Goal: Task Accomplishment & Management: Manage account settings

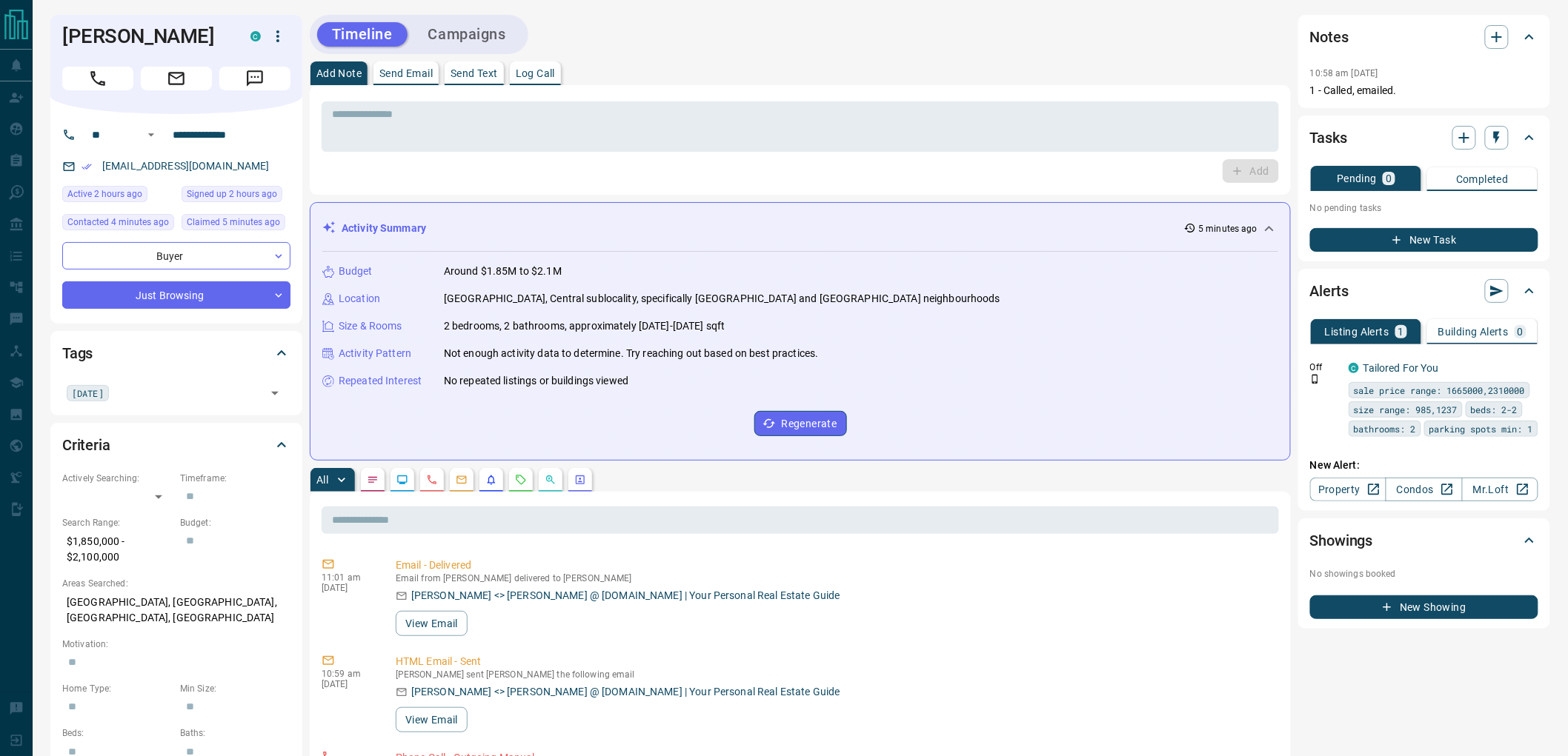
click at [460, 33] on button "Campaigns" at bounding box center [467, 34] width 107 height 24
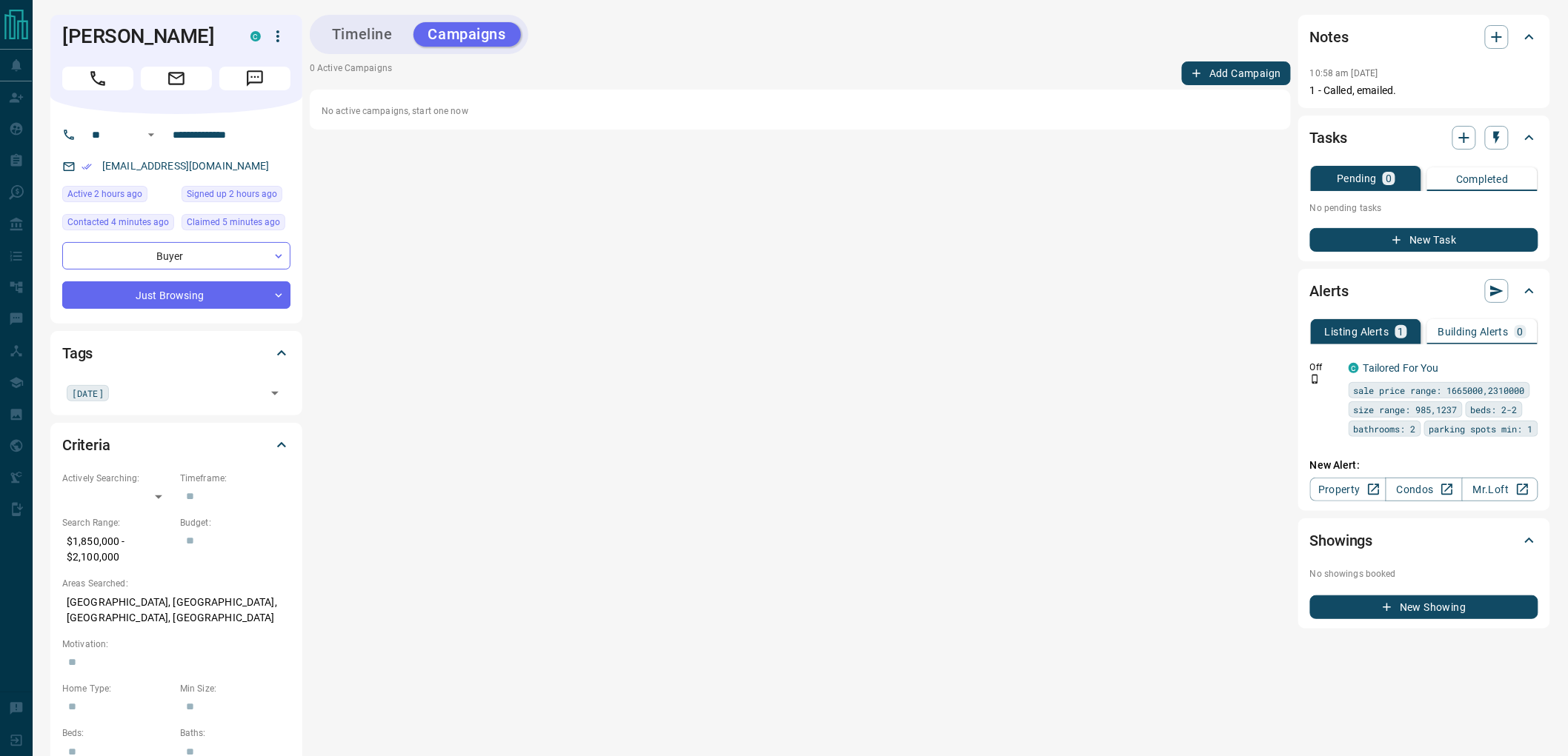
click at [1221, 74] on button "Add Campaign" at bounding box center [1236, 73] width 109 height 24
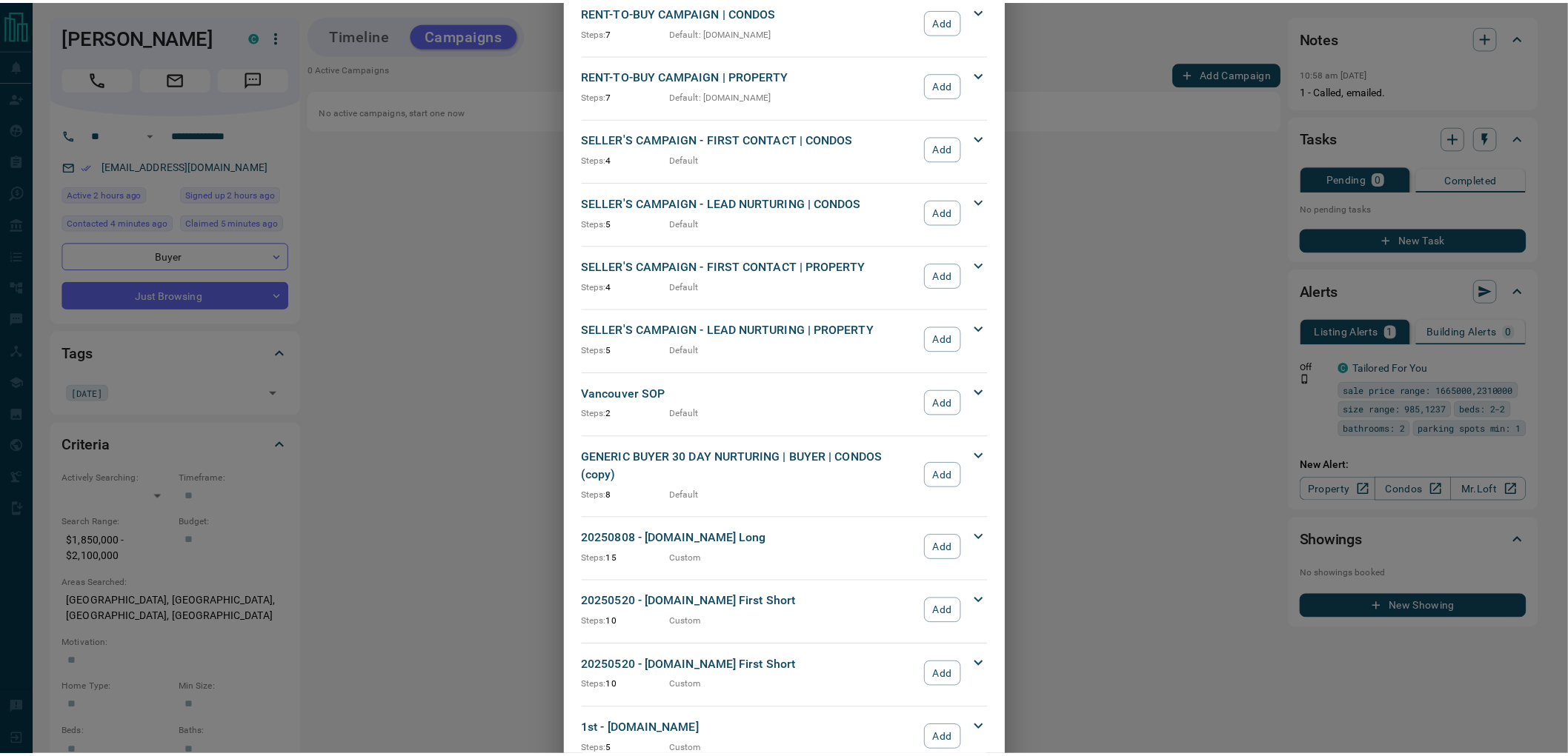
scroll to position [1226, 0]
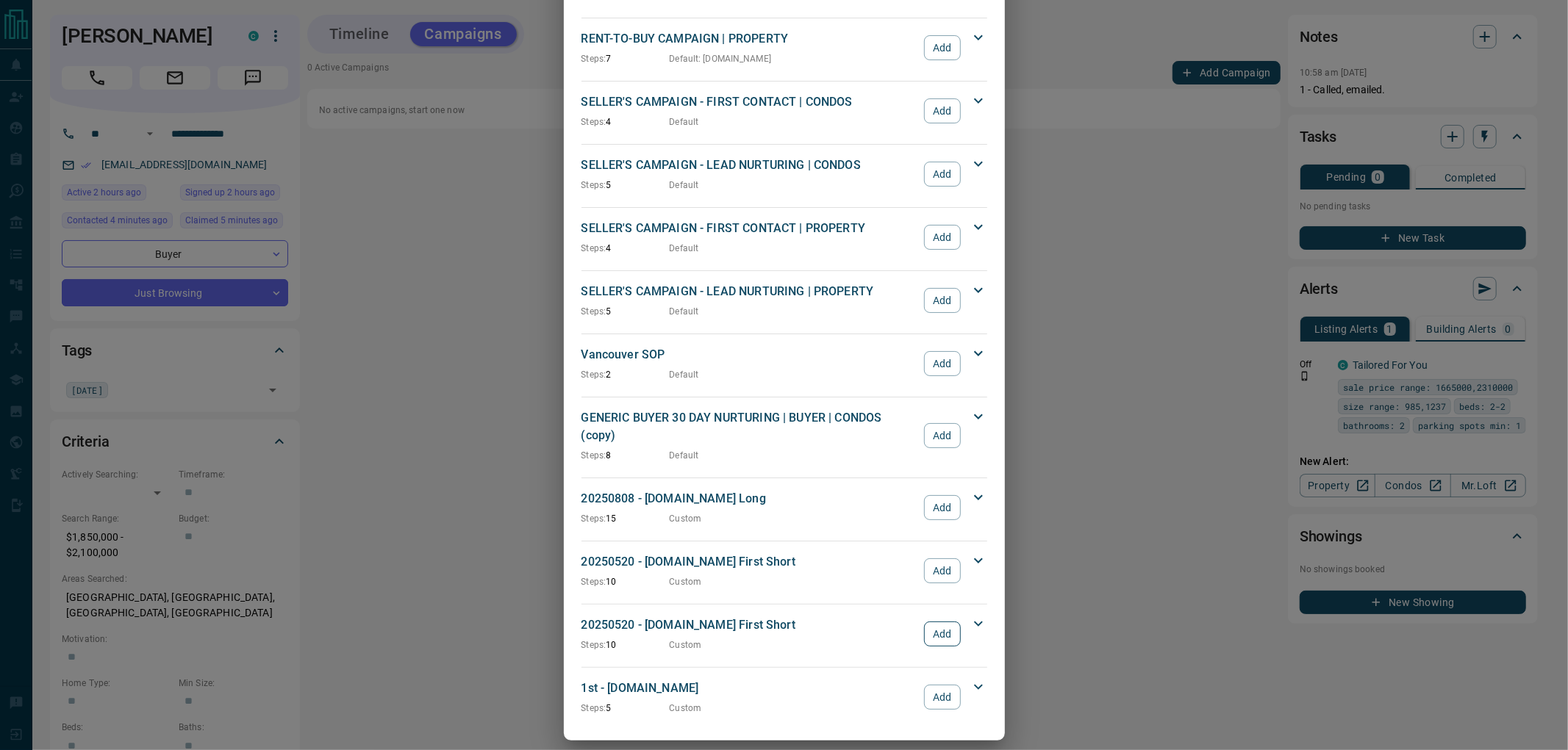
click at [930, 623] on button "Add" at bounding box center [942, 634] width 36 height 25
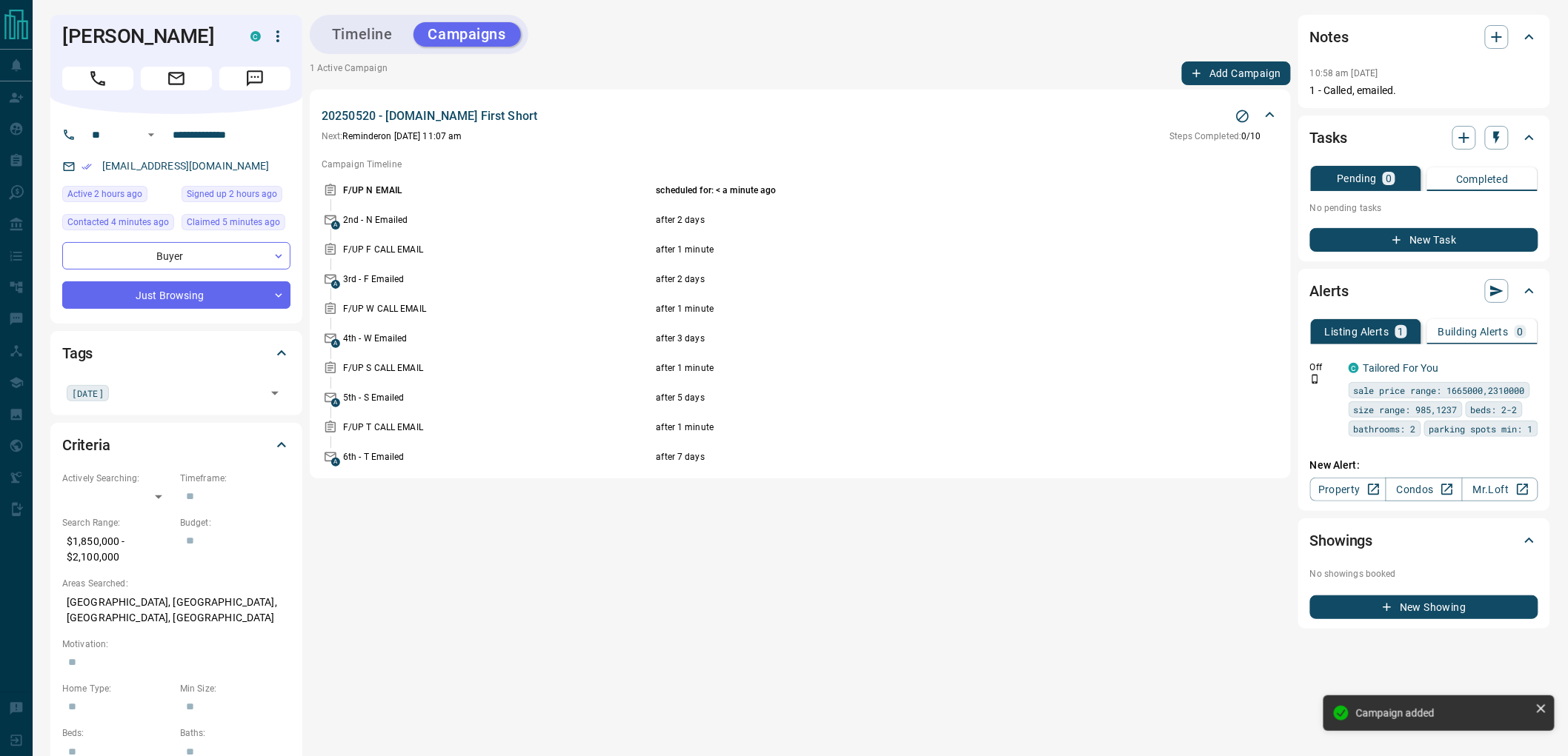
click at [378, 34] on button "Timeline" at bounding box center [362, 34] width 91 height 24
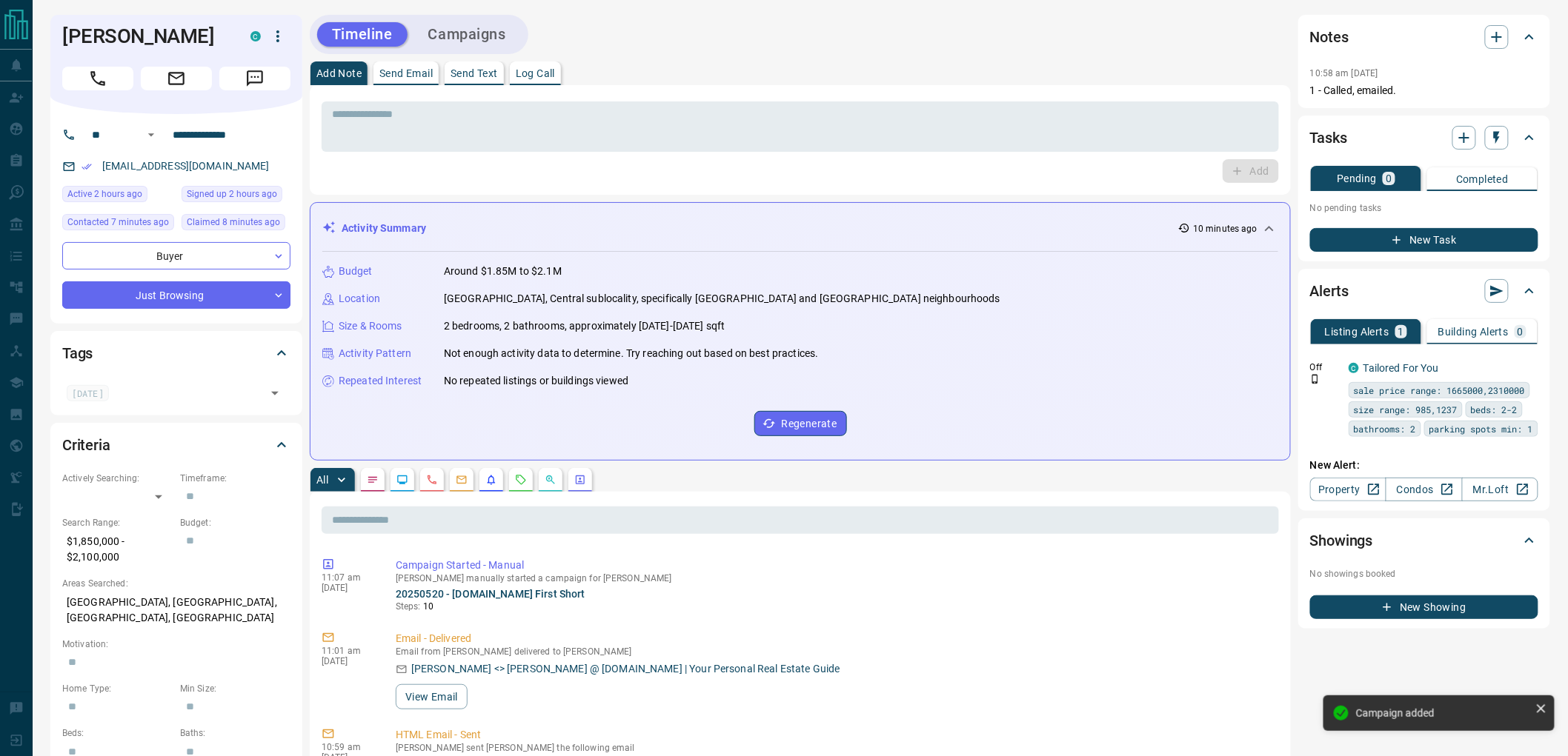
click at [1388, 236] on button "New Task" at bounding box center [1424, 240] width 228 height 24
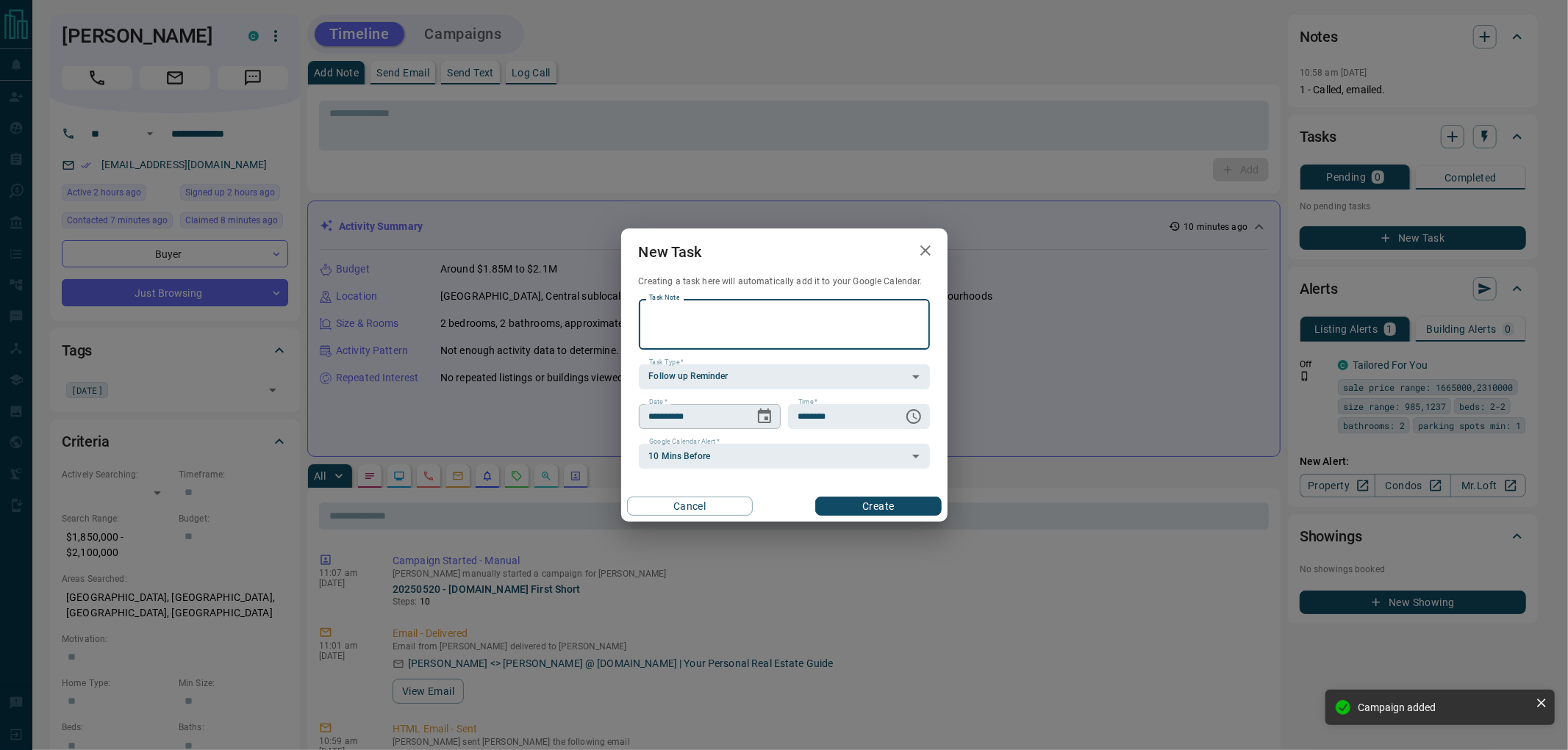
paste textarea "**********"
type textarea "**********"
click at [768, 419] on icon "Choose date, selected date is Oct 13, 2025" at bounding box center [764, 416] width 18 height 18
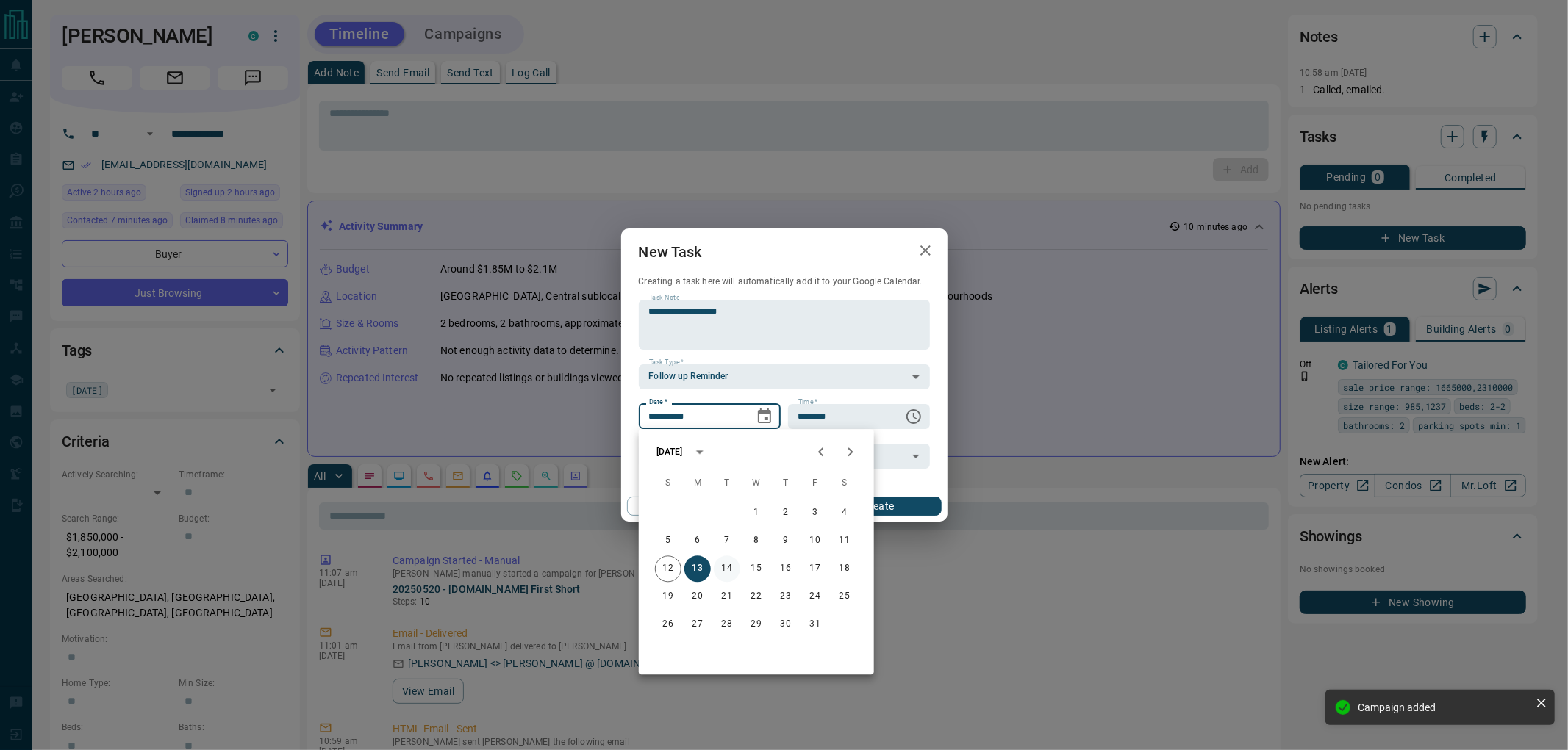
click at [719, 569] on button "14" at bounding box center [728, 569] width 27 height 27
type input "**********"
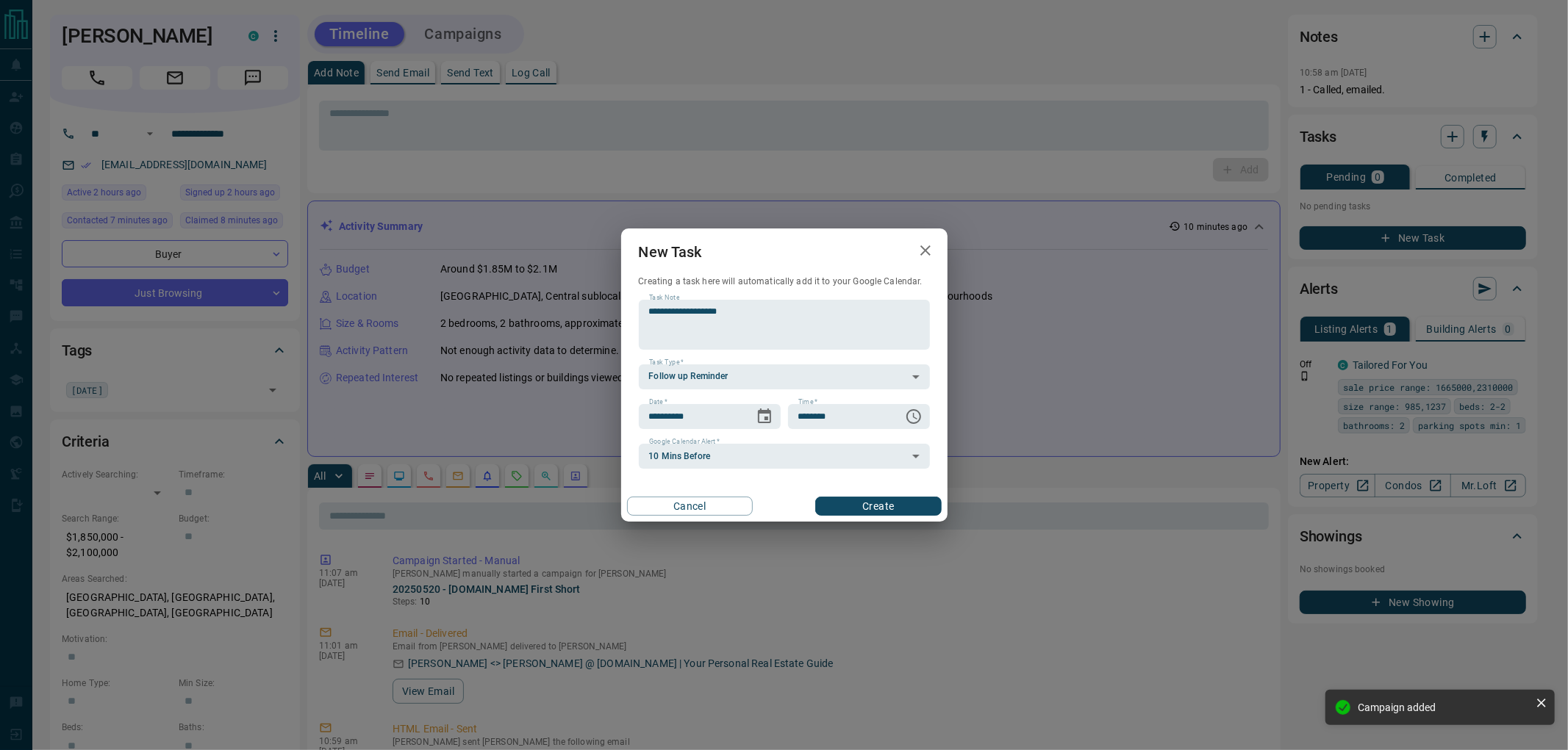
click at [869, 509] on button "Create" at bounding box center [878, 507] width 126 height 19
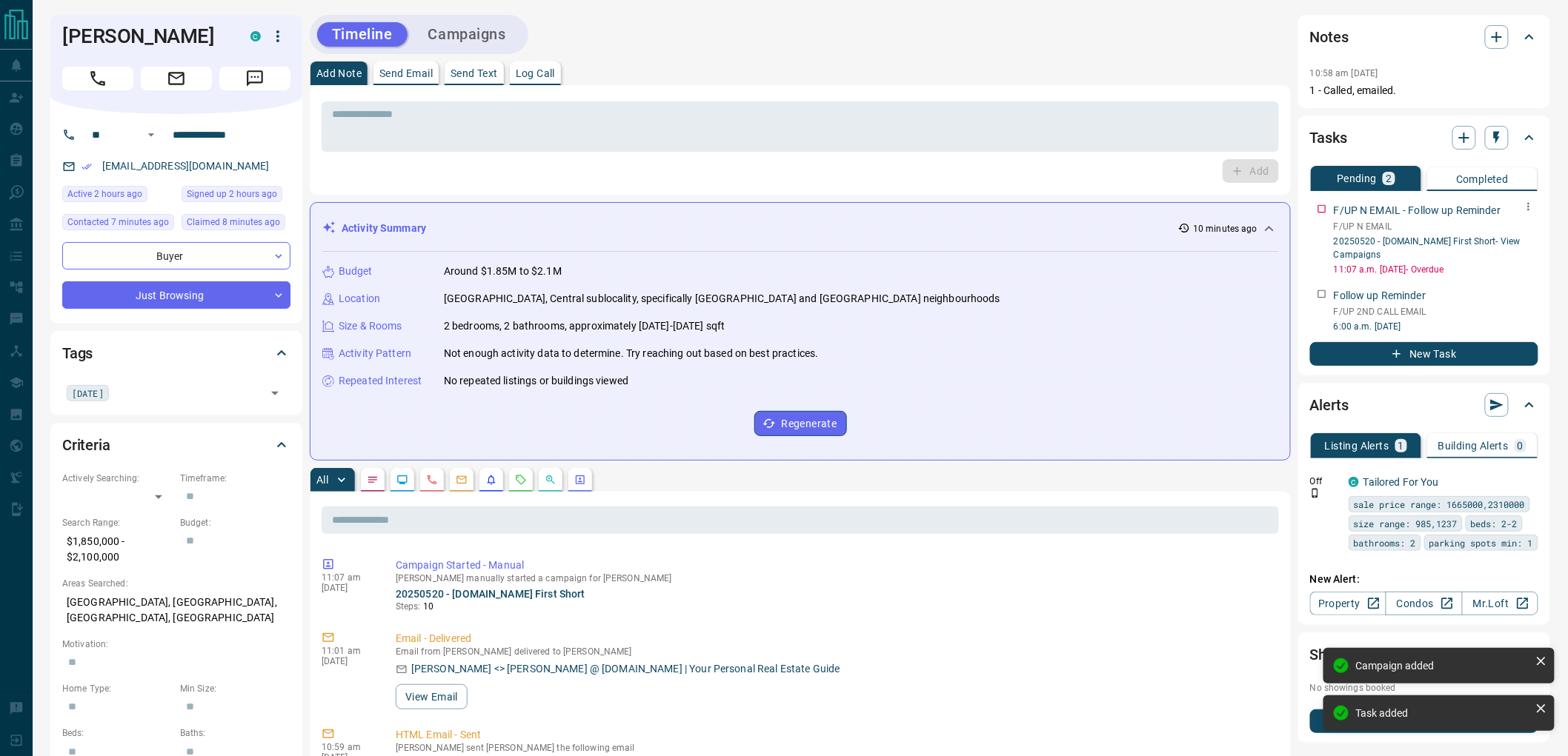
click at [1524, 208] on icon "button" at bounding box center [1529, 206] width 12 height 12
click at [1514, 253] on li "Delete" at bounding box center [1506, 256] width 66 height 22
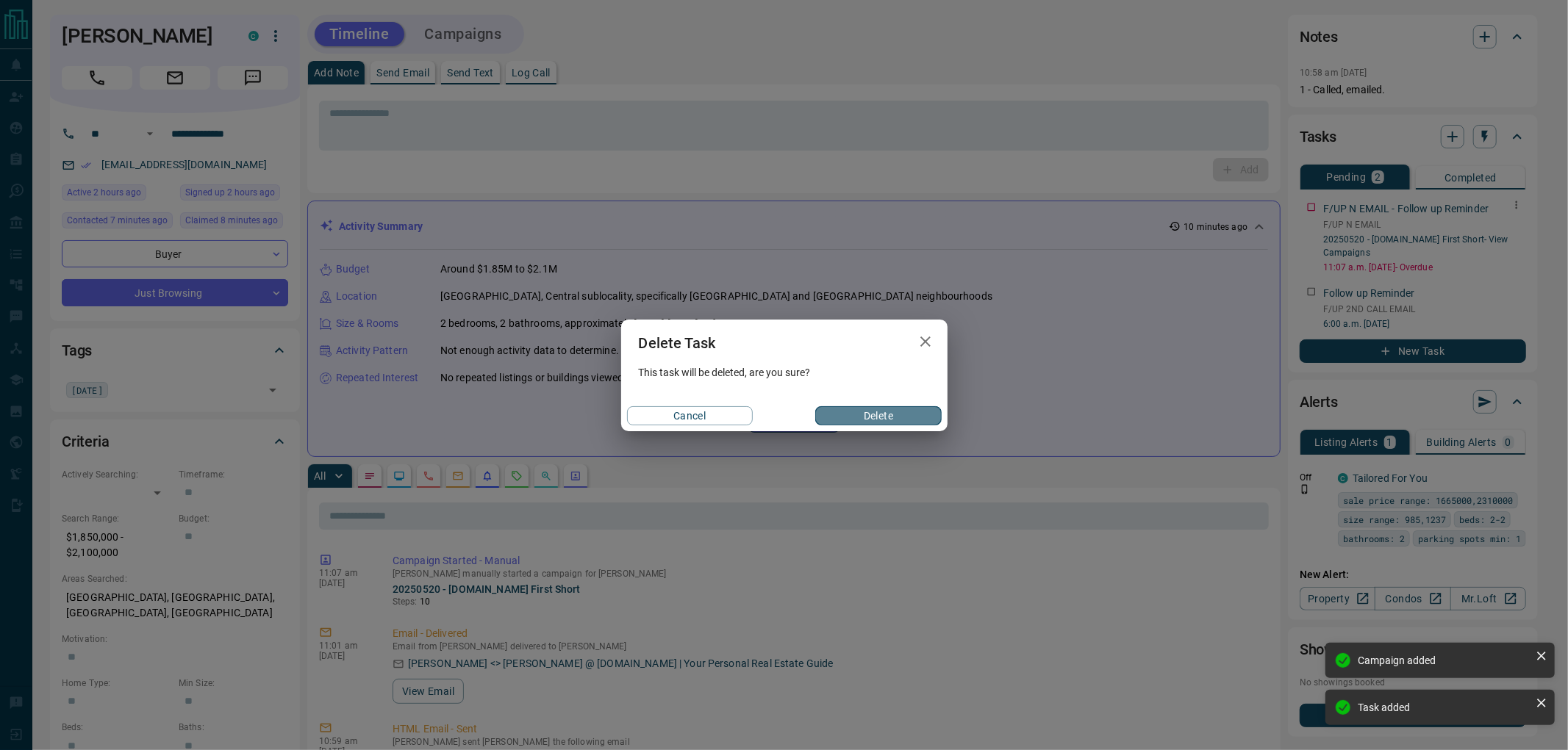
click at [858, 414] on button "Delete" at bounding box center [878, 416] width 126 height 19
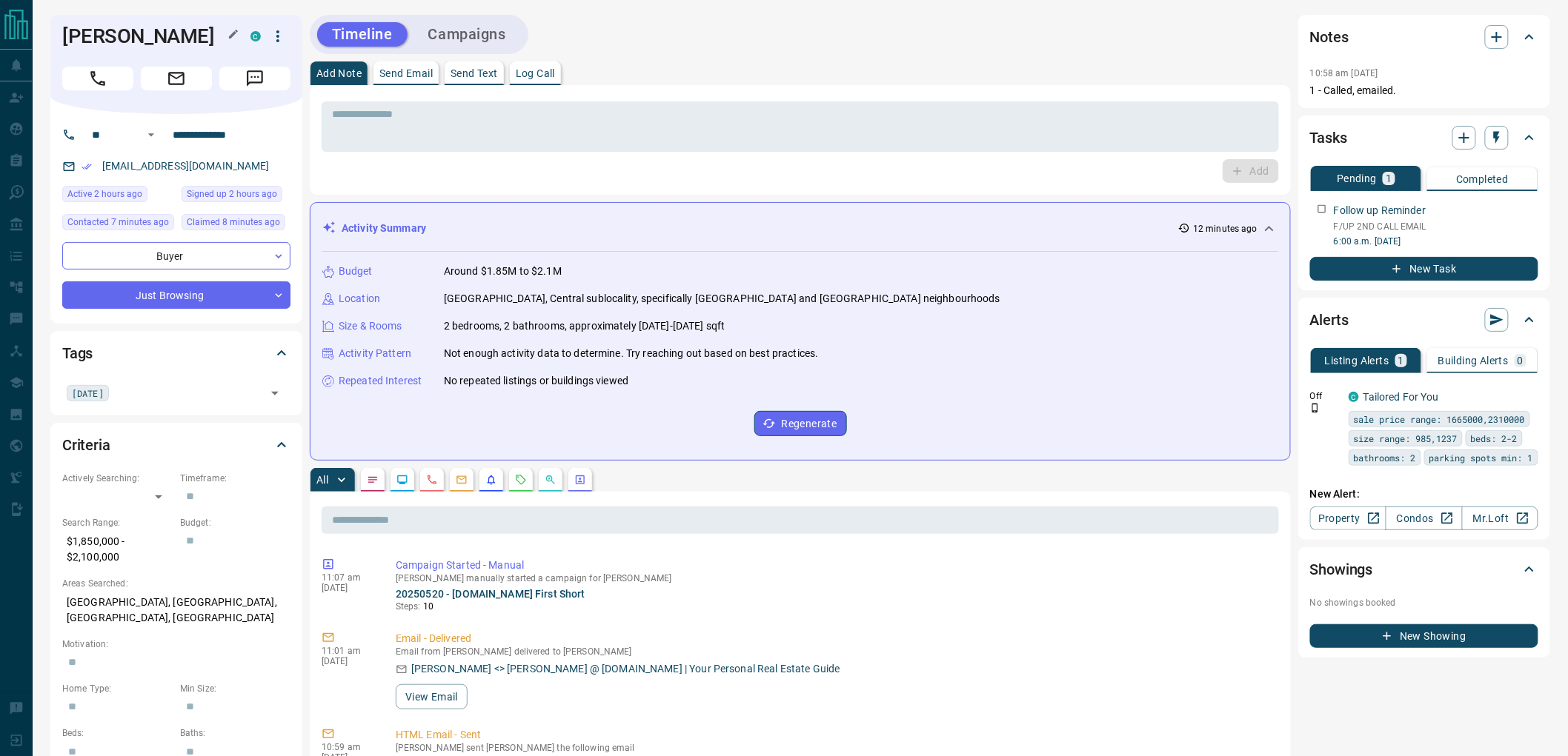
click at [81, 32] on h1 "[PERSON_NAME]" at bounding box center [145, 36] width 166 height 24
drag, startPoint x: 107, startPoint y: 32, endPoint x: 128, endPoint y: 30, distance: 21.1
click at [128, 30] on h1 "[PERSON_NAME]" at bounding box center [145, 36] width 166 height 24
copy div "[PERSON_NAME]"
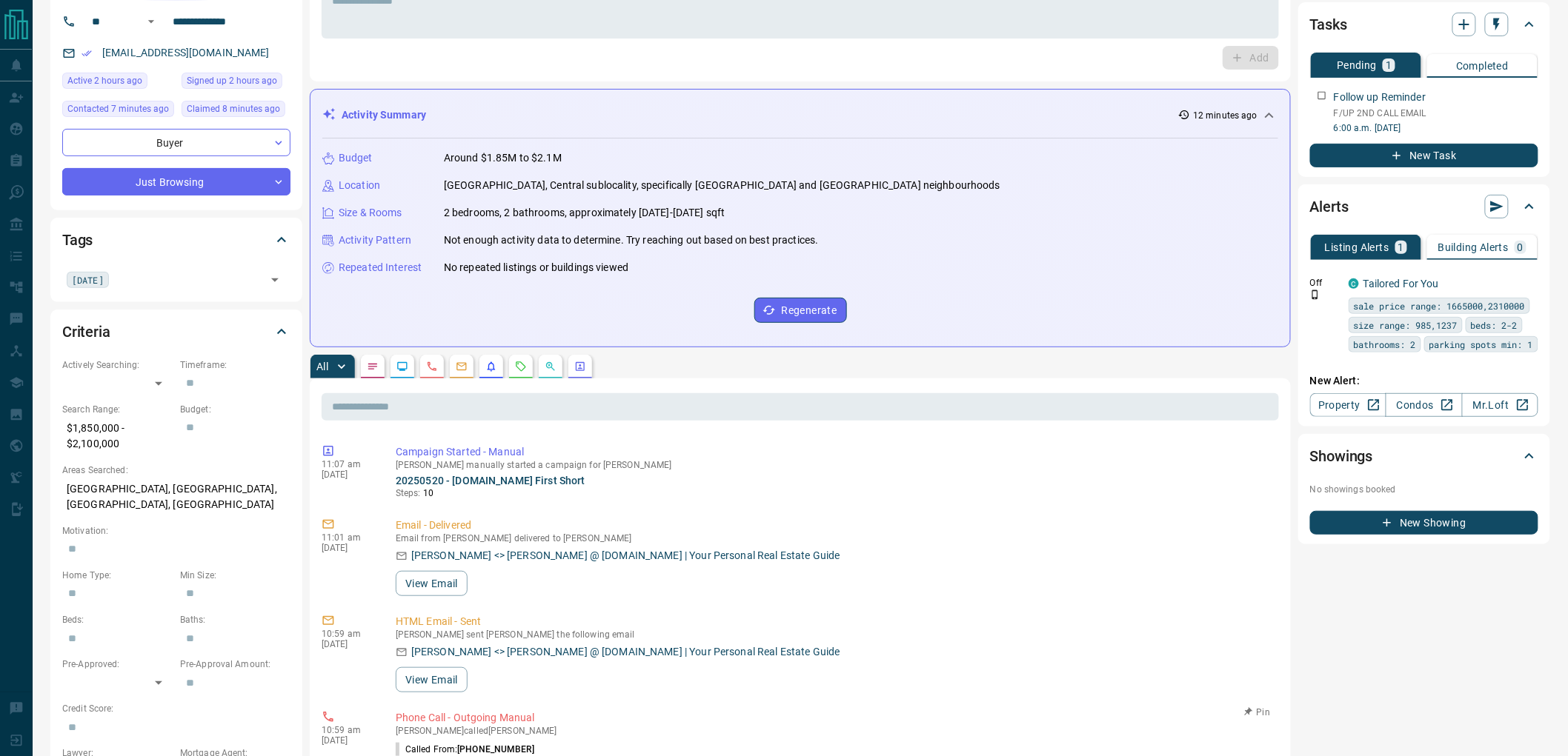
scroll to position [0, 0]
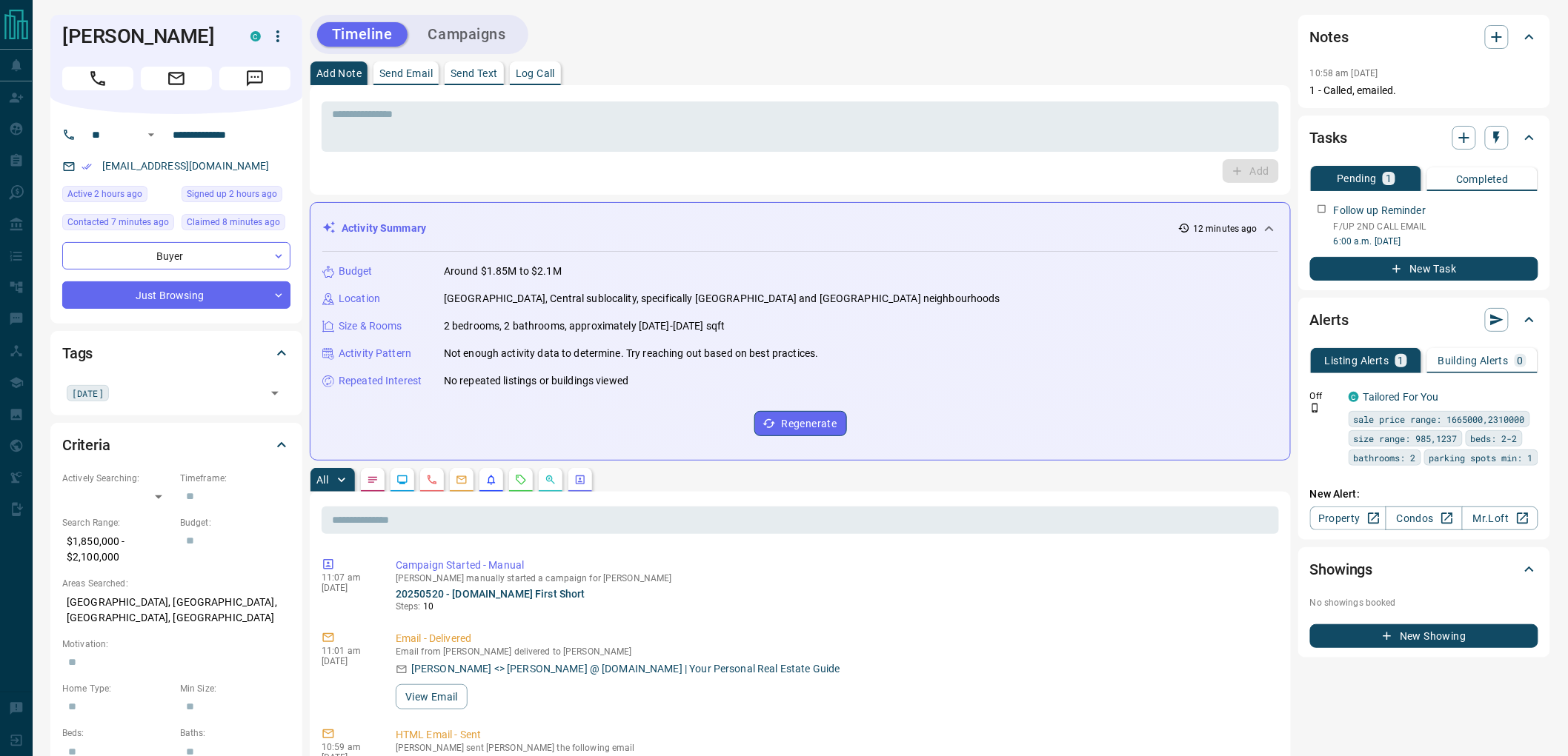
click at [791, 62] on div "Add Note Send Email Send Text Log Call" at bounding box center [800, 73] width 981 height 24
click at [780, 49] on div "Timeline Campaigns" at bounding box center [800, 35] width 981 height 39
click at [656, 124] on textarea at bounding box center [801, 127] width 937 height 38
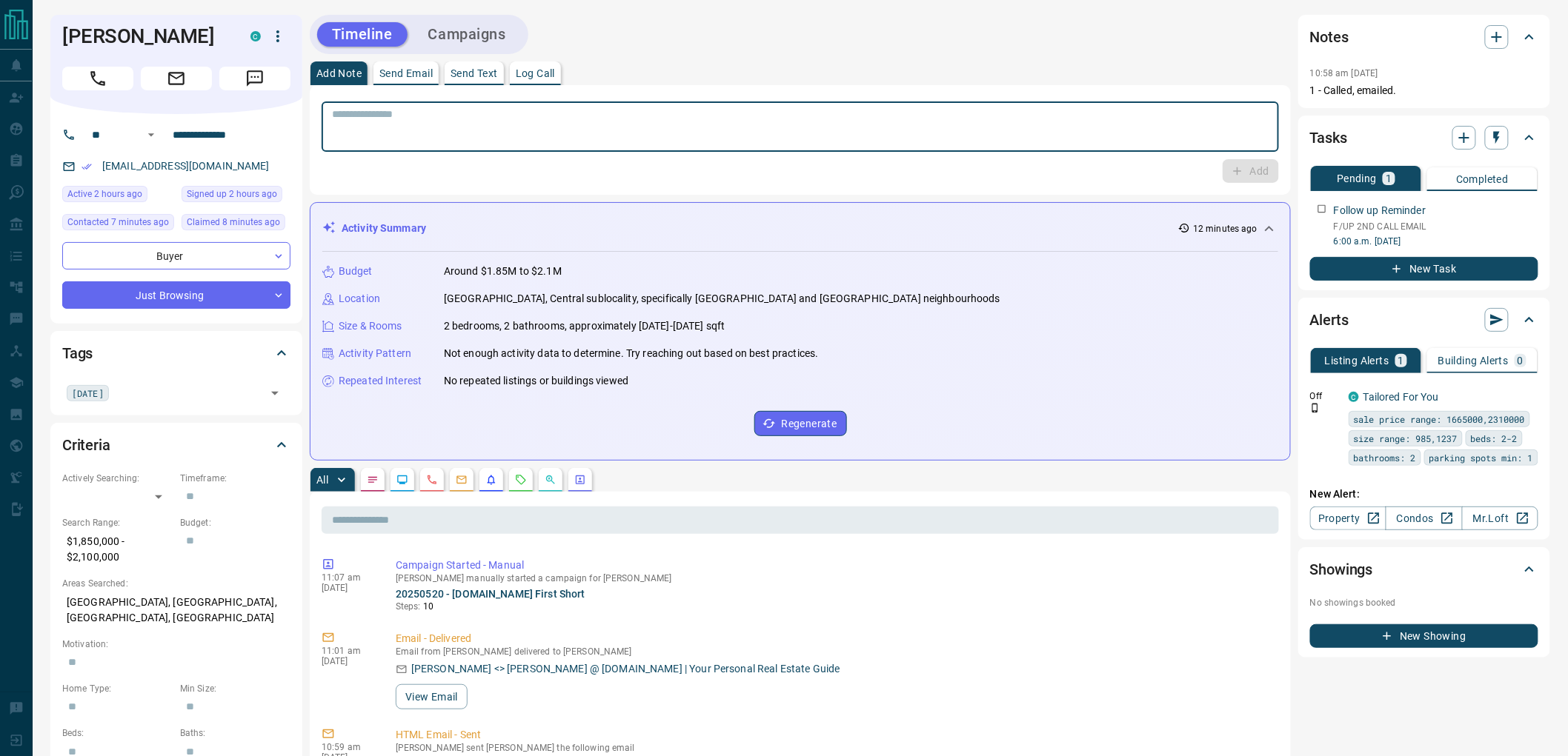
click at [658, 72] on div "Add Note Send Email Send Text Log Call" at bounding box center [800, 73] width 981 height 24
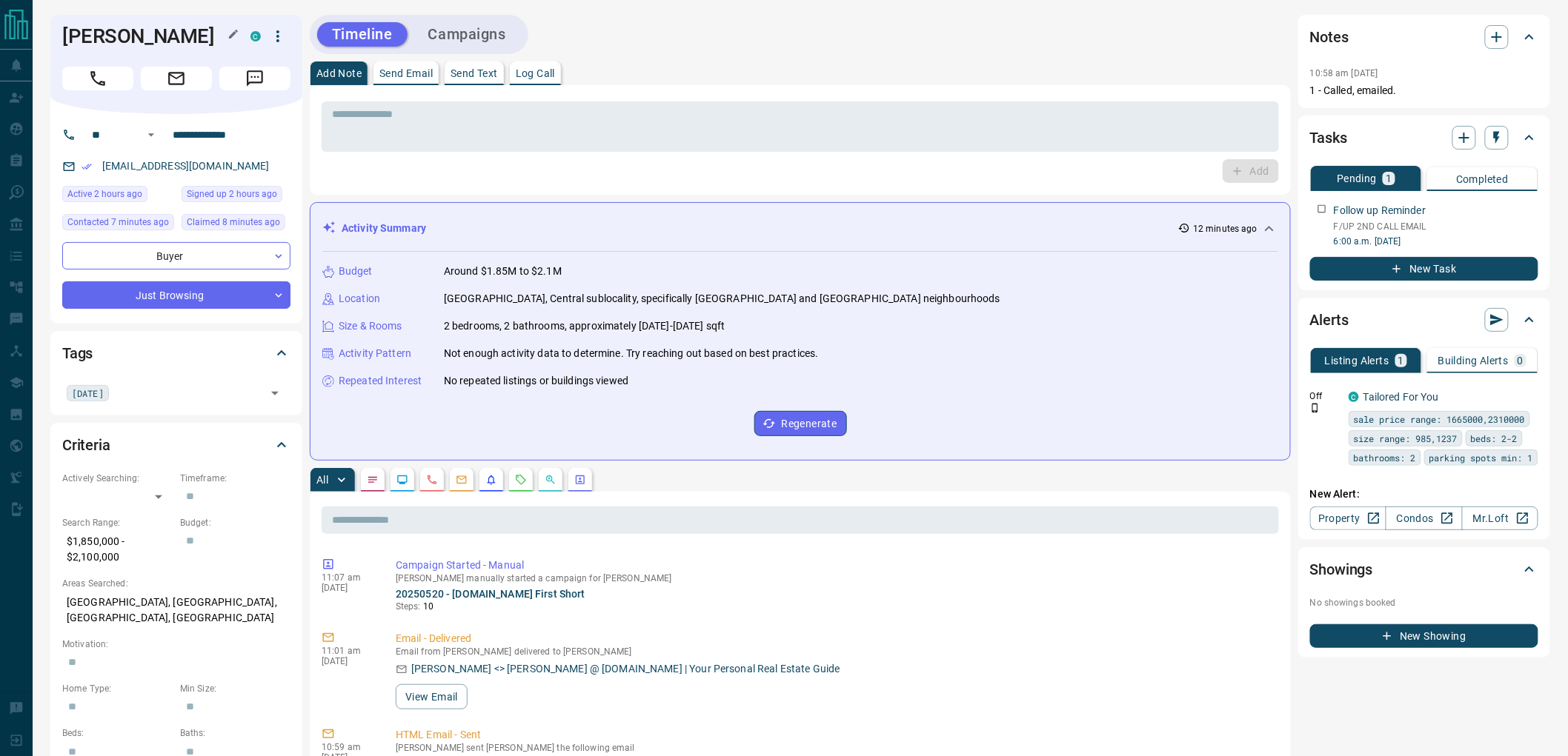
click at [77, 31] on h1 "[PERSON_NAME]" at bounding box center [145, 36] width 166 height 24
drag, startPoint x: 77, startPoint y: 31, endPoint x: 131, endPoint y: 35, distance: 54.1
click at [131, 35] on h1 "[PERSON_NAME]" at bounding box center [145, 36] width 166 height 24
copy div "[PERSON_NAME]"
